Goal: Navigation & Orientation: Find specific page/section

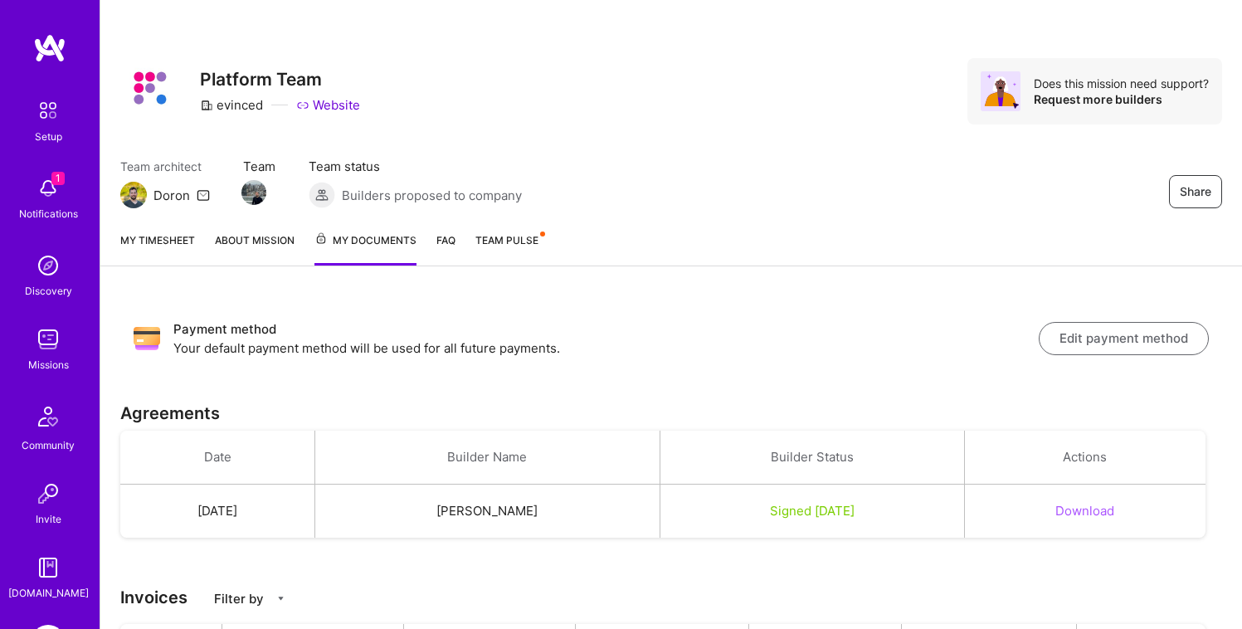
scroll to position [182, 0]
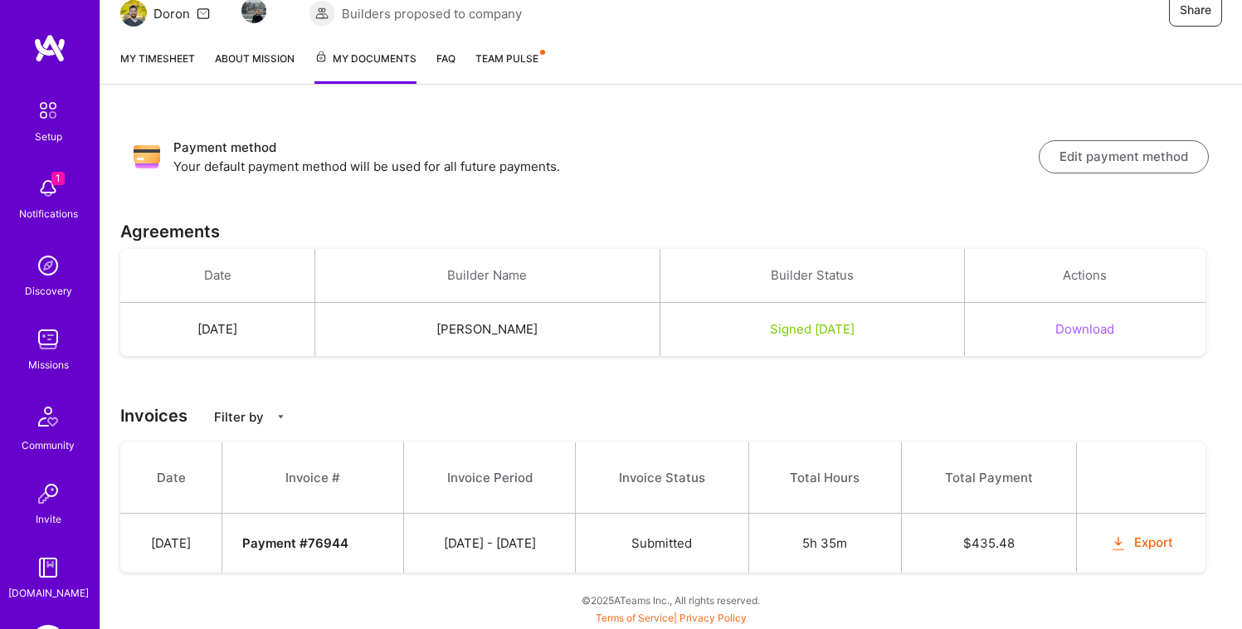
click at [15, 199] on div "1 Notifications" at bounding box center [48, 196] width 103 height 57
click at [20, 197] on div "Setup 1 Notifications Discovery Missions Community Invite [DOMAIN_NAME]" at bounding box center [50, 347] width 100 height 508
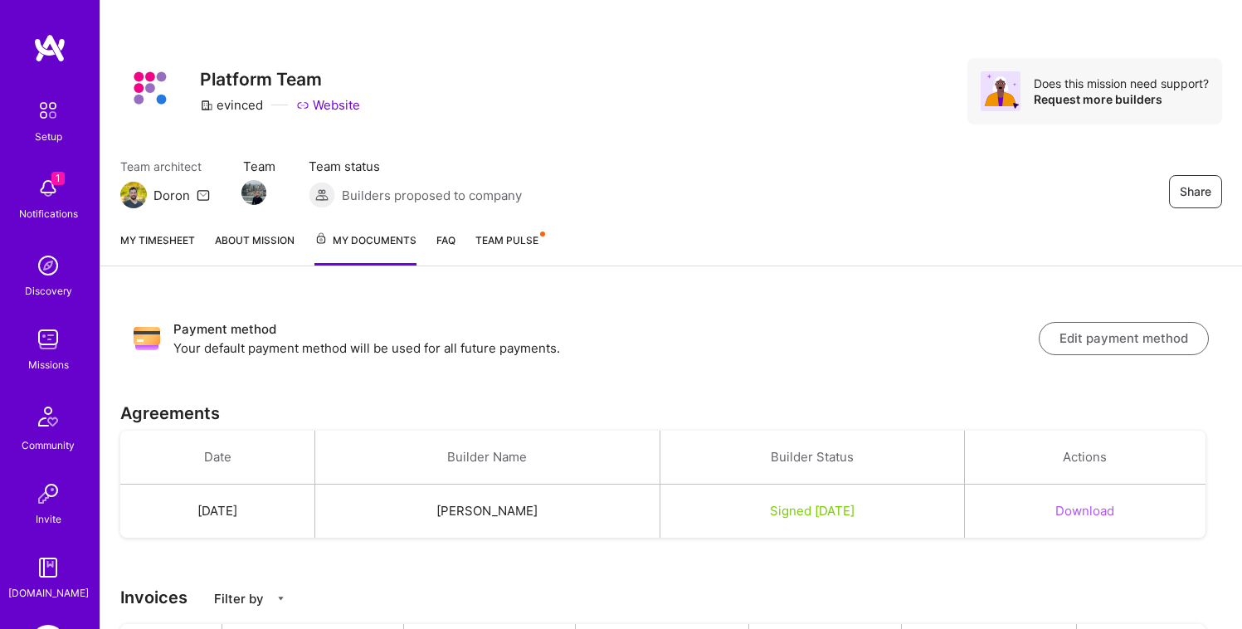
click at [452, 239] on link "FAQ" at bounding box center [445, 248] width 19 height 34
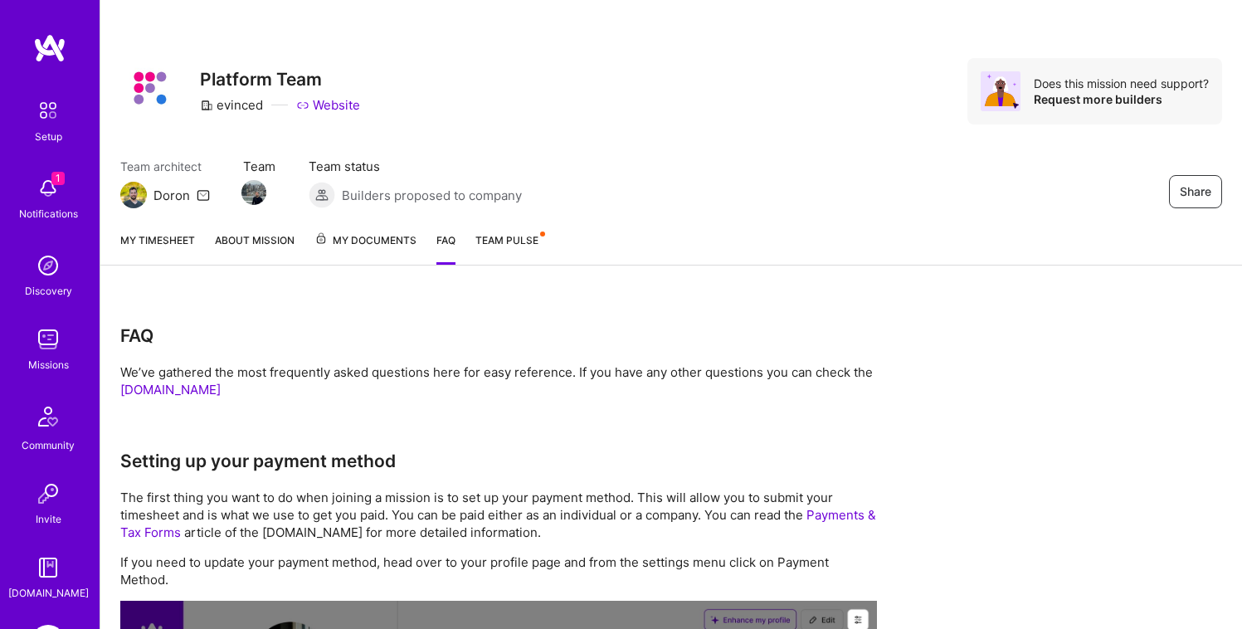
click at [265, 240] on link "About Mission" at bounding box center [255, 247] width 80 height 33
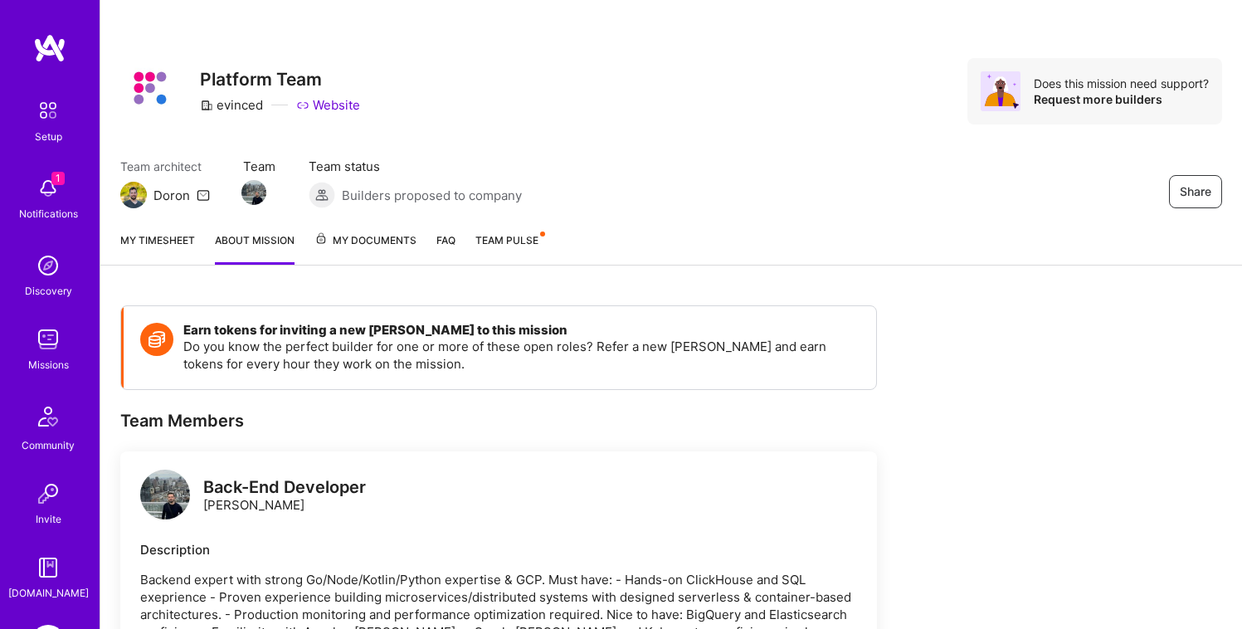
click at [328, 250] on span "My Documents" at bounding box center [365, 240] width 102 height 18
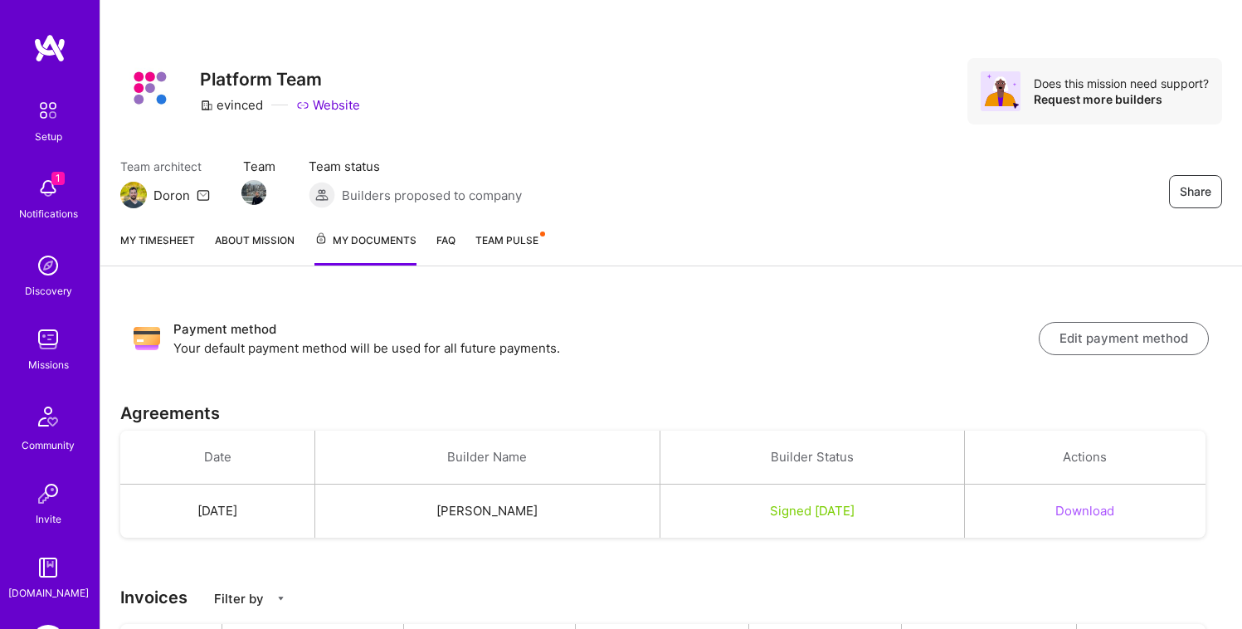
click at [123, 236] on link "My timesheet" at bounding box center [157, 248] width 75 height 34
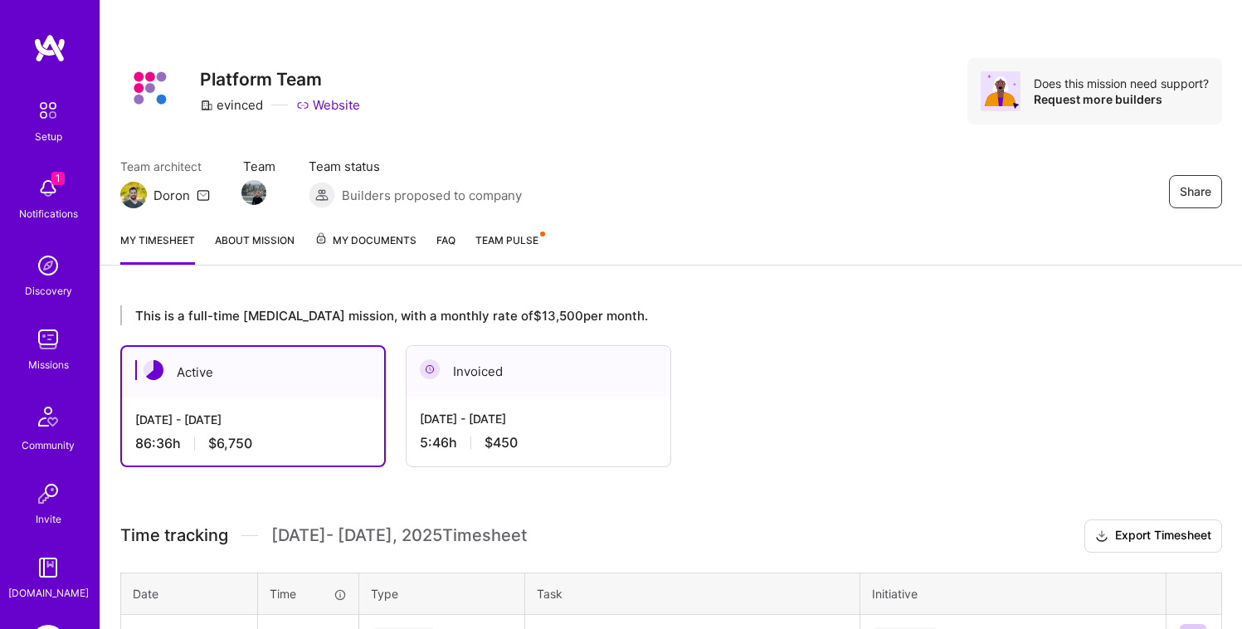
click at [377, 256] on link "My Documents" at bounding box center [365, 247] width 102 height 33
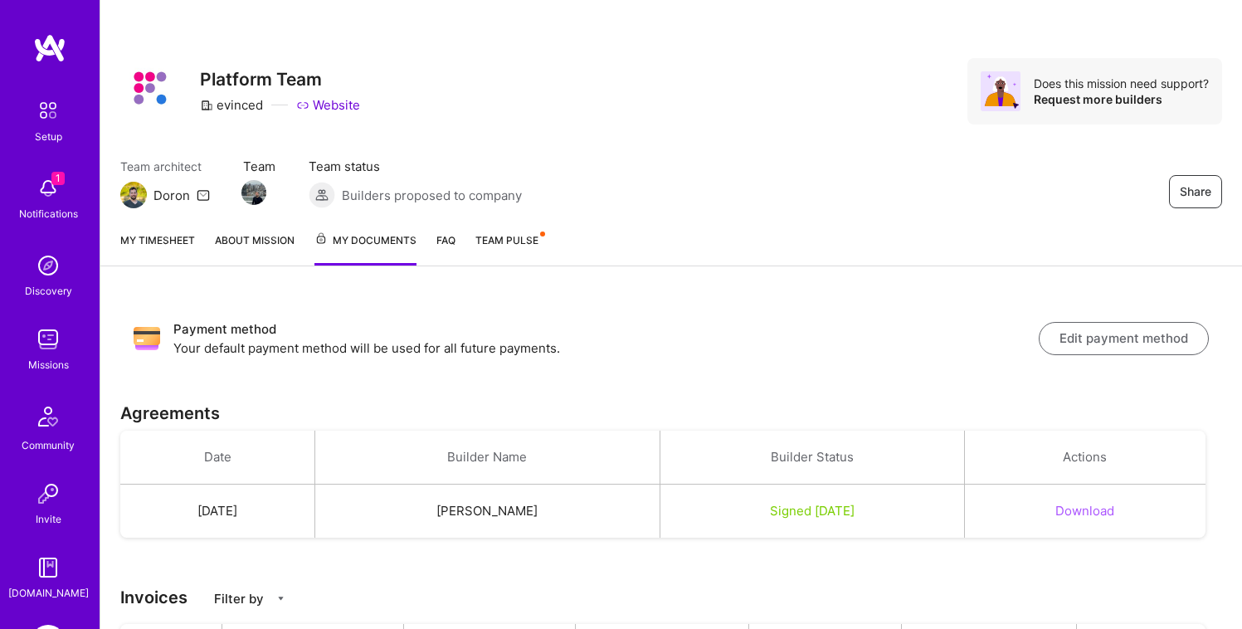
click at [444, 250] on link "FAQ" at bounding box center [445, 248] width 19 height 34
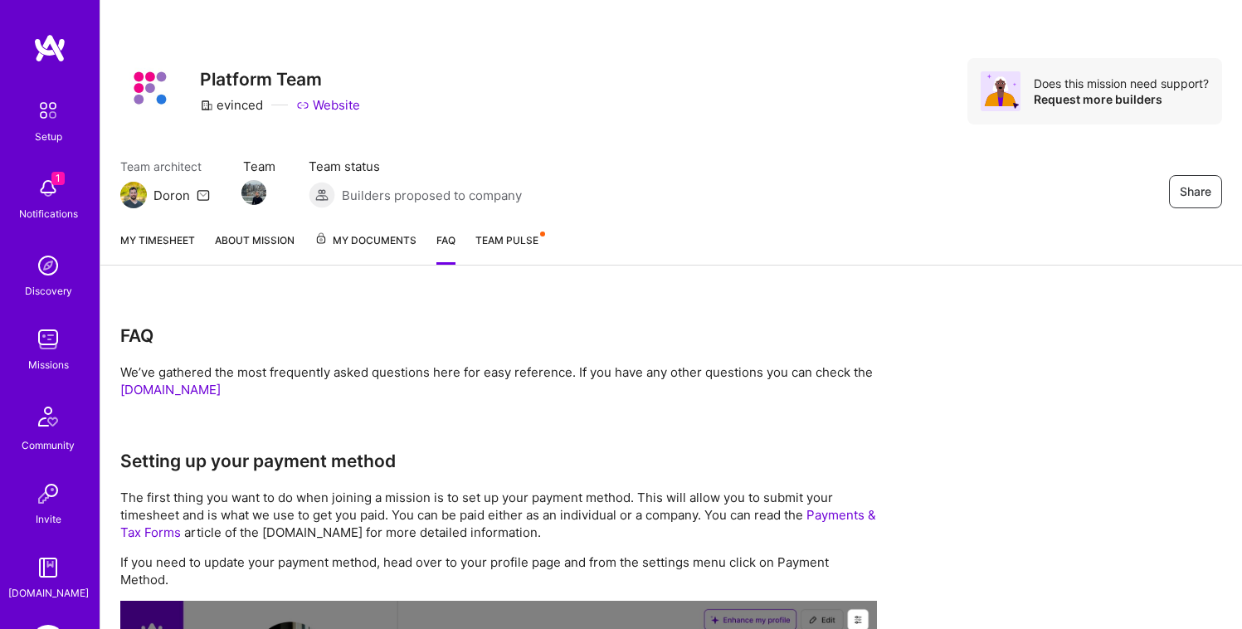
click at [506, 246] on link "Team Pulse" at bounding box center [509, 247] width 68 height 33
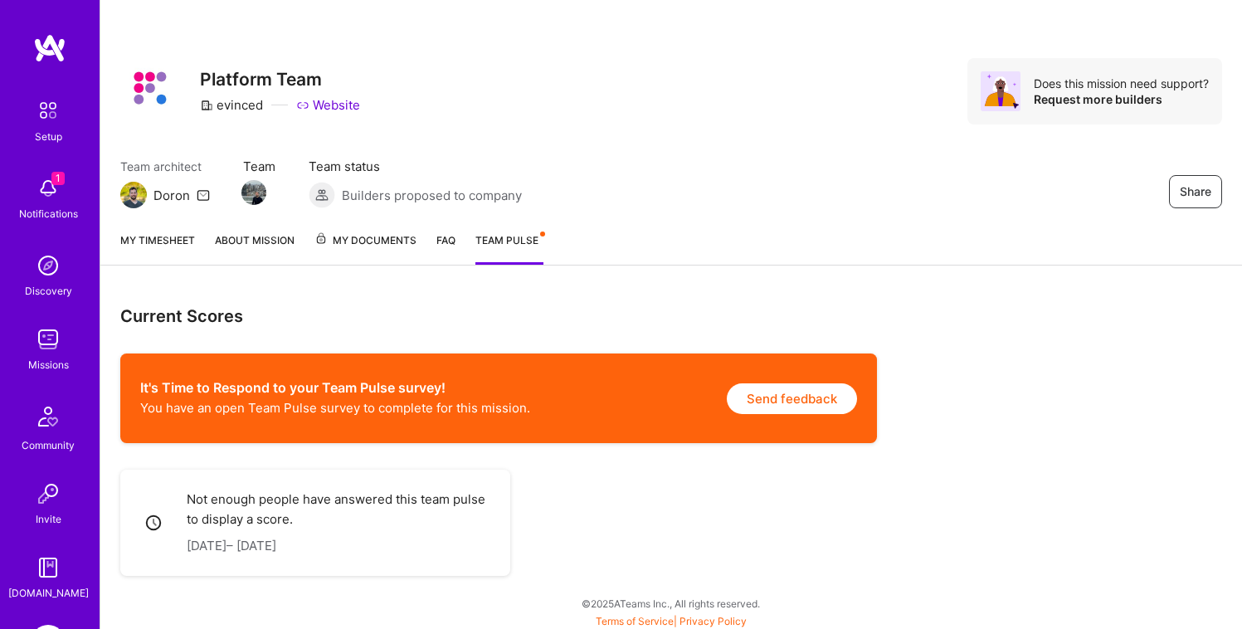
scroll to position [3, 0]
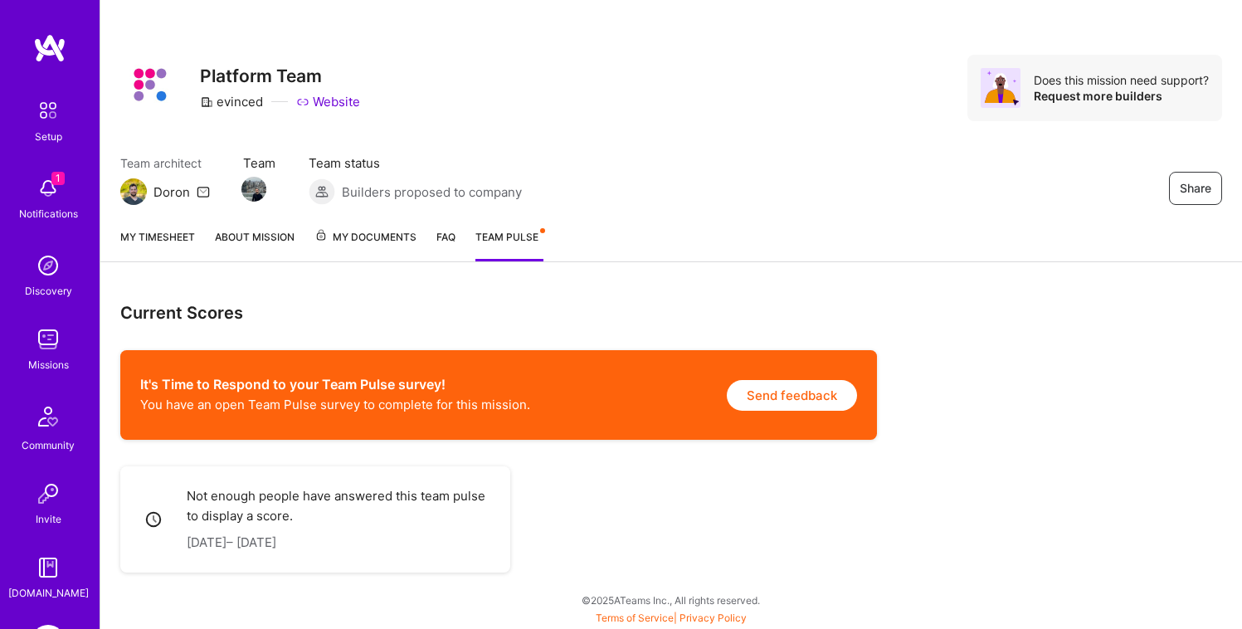
click at [436, 225] on div "My timesheet About Mission My Documents FAQ Team Pulse" at bounding box center [670, 238] width 1141 height 47
click at [406, 239] on span "My Documents" at bounding box center [365, 237] width 102 height 18
